Goal: Transaction & Acquisition: Book appointment/travel/reservation

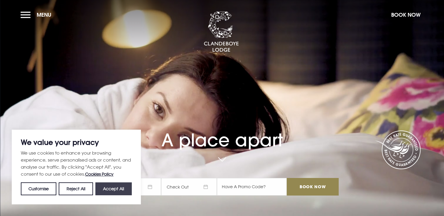
click at [118, 185] on button "Accept All" at bounding box center [113, 189] width 36 height 13
checkbox input "true"
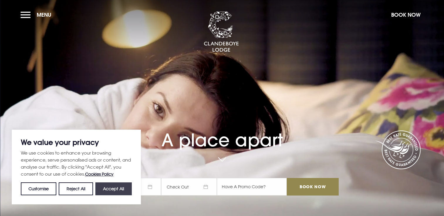
checkbox input "true"
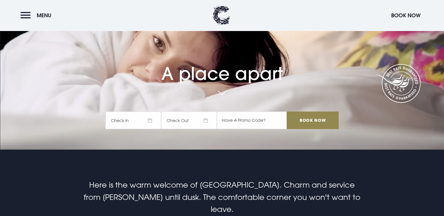
scroll to position [67, 0]
click at [152, 128] on span "Check In" at bounding box center [133, 120] width 56 height 18
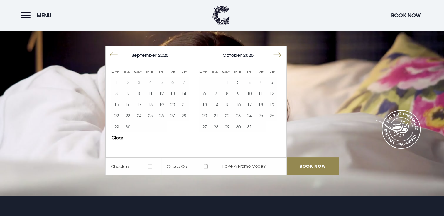
scroll to position [18, 0]
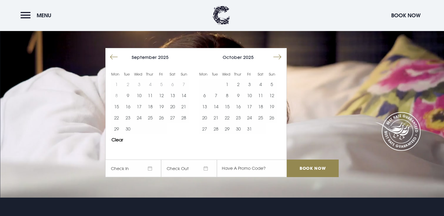
click at [280, 59] on button "Move forward to switch to the next month." at bounding box center [277, 57] width 11 height 11
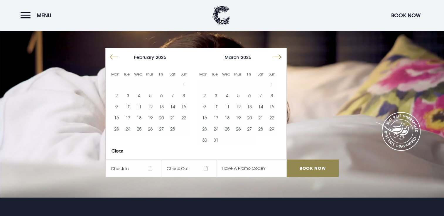
click at [280, 59] on button "Move forward to switch to the next month." at bounding box center [277, 57] width 11 height 11
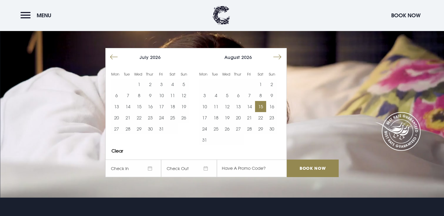
click at [260, 107] on button "15" at bounding box center [260, 106] width 11 height 11
click at [276, 108] on button "16" at bounding box center [271, 106] width 11 height 11
click at [263, 107] on button "15" at bounding box center [260, 106] width 11 height 11
click at [314, 168] on input "Book Now" at bounding box center [312, 169] width 52 height 18
